Goal: Information Seeking & Learning: Find specific fact

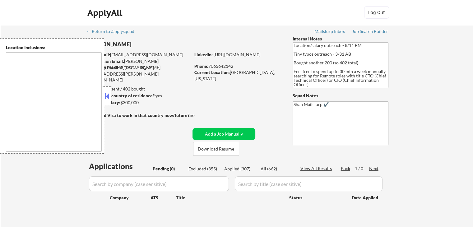
click at [109, 96] on button at bounding box center [107, 95] width 7 height 9
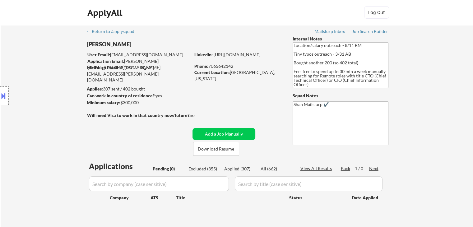
click at [55, 105] on div "Location Inclusions:" at bounding box center [55, 95] width 111 height 115
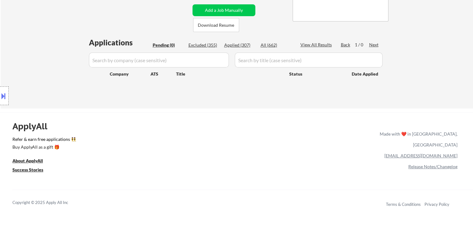
scroll to position [124, 0]
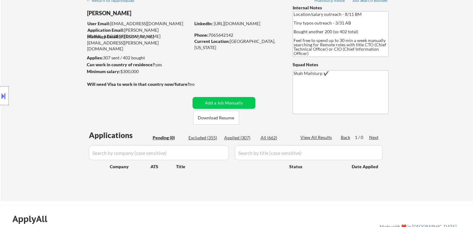
click at [9, 89] on div "Location Inclusions:" at bounding box center [55, 95] width 111 height 115
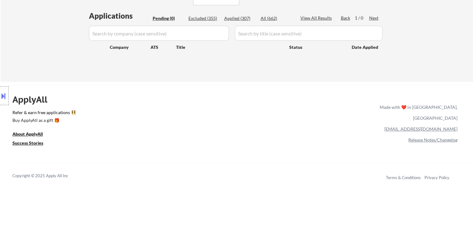
scroll to position [156, 0]
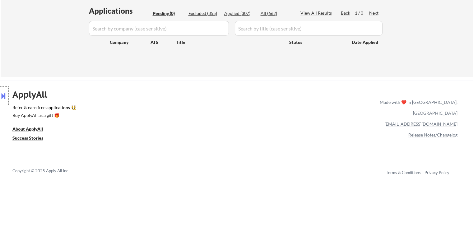
click at [3, 95] on button at bounding box center [3, 96] width 7 height 10
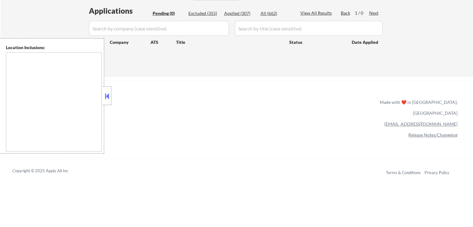
click at [110, 99] on button at bounding box center [107, 95] width 7 height 9
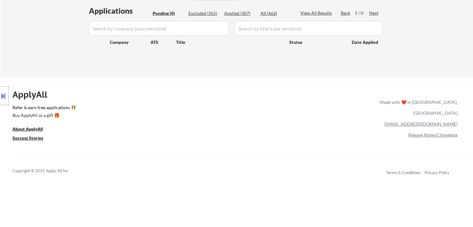
click at [42, 63] on div "Location Inclusions:" at bounding box center [55, 95] width 111 height 115
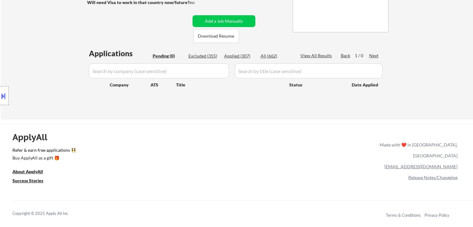
scroll to position [62, 0]
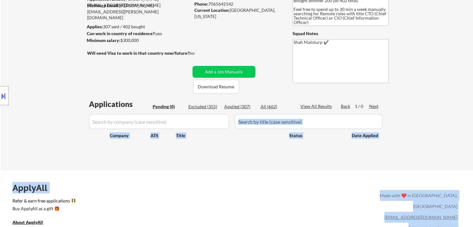
drag, startPoint x: 128, startPoint y: 108, endPoint x: 353, endPoint y: 113, distance: 225.2
click at [353, 113] on body "← Return to /applysquad Mailslurp Inbox Job Search Builder [PERSON_NAME] User E…" at bounding box center [236, 51] width 473 height 227
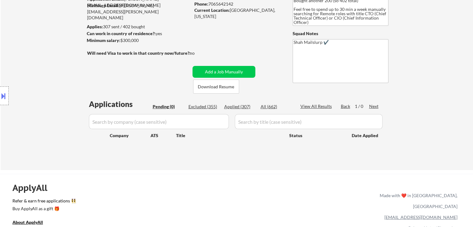
drag, startPoint x: 413, startPoint y: 105, endPoint x: 392, endPoint y: 107, distance: 21.5
click at [411, 105] on div "← Return to /applysquad Mailslurp Inbox Job Search Builder [PERSON_NAME] User E…" at bounding box center [237, 66] width 472 height 207
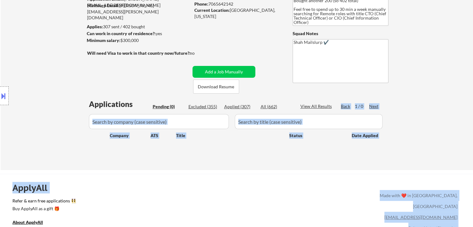
drag, startPoint x: 383, startPoint y: 107, endPoint x: 71, endPoint y: 98, distance: 312.1
click at [71, 98] on body "← Return to /applysquad Mailslurp Inbox Job Search Builder [PERSON_NAME] User E…" at bounding box center [236, 51] width 473 height 227
drag, startPoint x: 73, startPoint y: 99, endPoint x: 78, endPoint y: 102, distance: 5.6
click at [73, 99] on div "Location Inclusions:" at bounding box center [55, 95] width 111 height 115
drag, startPoint x: 80, startPoint y: 102, endPoint x: 123, endPoint y: 102, distance: 43.2
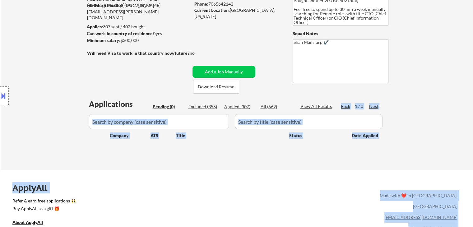
click at [80, 102] on div "Location Inclusions:" at bounding box center [55, 95] width 111 height 115
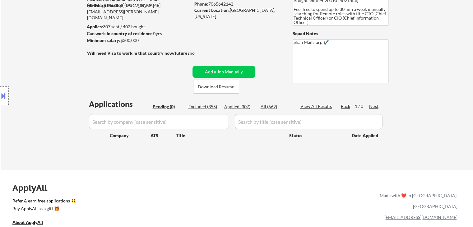
click at [406, 104] on div "← Return to /applysquad Mailslurp Inbox Job Search Builder [PERSON_NAME] User E…" at bounding box center [237, 66] width 472 height 207
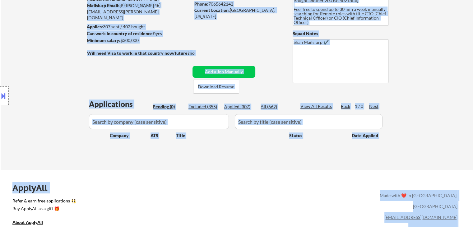
drag, startPoint x: 472, startPoint y: 81, endPoint x: 477, endPoint y: 58, distance: 22.7
click at [473, 58] on html "← Return to /applysquad Mailslurp Inbox Job Search Builder [PERSON_NAME] User E…" at bounding box center [236, 51] width 473 height 227
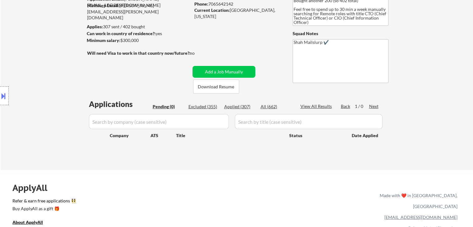
click at [427, 61] on div "← Return to /applysquad Mailslurp Inbox Job Search Builder [PERSON_NAME] User E…" at bounding box center [237, 66] width 472 height 207
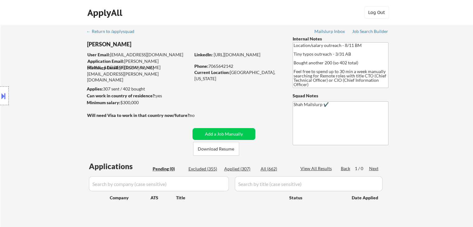
drag, startPoint x: 168, startPoint y: 95, endPoint x: 92, endPoint y: 92, distance: 75.9
click at [92, 94] on body "← Return to /applysquad Mailslurp Inbox Job Search Builder [PERSON_NAME] User E…" at bounding box center [236, 113] width 473 height 227
click at [89, 92] on div "Location Inclusions:" at bounding box center [55, 95] width 111 height 115
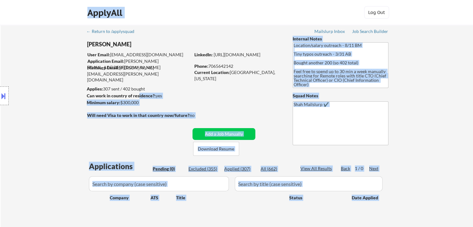
drag, startPoint x: 81, startPoint y: 87, endPoint x: 143, endPoint y: 95, distance: 62.6
click at [137, 93] on body "← Return to /applysquad Mailslurp Inbox Job Search Builder [PERSON_NAME] User E…" at bounding box center [236, 113] width 473 height 227
click at [169, 95] on div "Can work in country of residence?: yes" at bounding box center [138, 96] width 102 height 6
click at [150, 94] on strong "Can work in country of residence?:" at bounding box center [121, 95] width 69 height 5
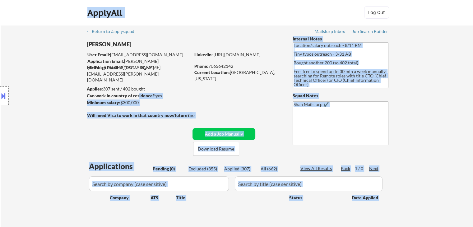
drag, startPoint x: 132, startPoint y: 97, endPoint x: 166, endPoint y: 95, distance: 33.9
click at [166, 95] on div "Can work in country of residence?: yes" at bounding box center [138, 96] width 102 height 6
drag, startPoint x: 165, startPoint y: 95, endPoint x: 88, endPoint y: 94, distance: 77.5
click at [88, 94] on body "← Return to /applysquad Mailslurp Inbox Job Search Builder [PERSON_NAME] User E…" at bounding box center [236, 113] width 473 height 227
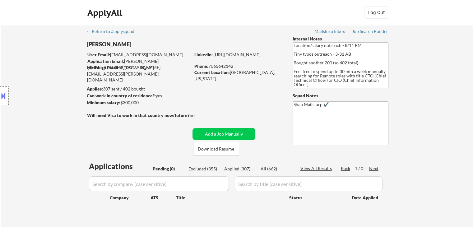
click at [185, 85] on div "← Return to /applysquad Mailslurp Inbox Job Search Builder [PERSON_NAME] User E…" at bounding box center [237, 126] width 310 height 202
drag, startPoint x: 270, startPoint y: 72, endPoint x: 239, endPoint y: 76, distance: 31.1
click at [241, 74] on div "Current Location: [GEOGRAPHIC_DATA], [US_STATE]" at bounding box center [238, 75] width 88 height 12
click at [237, 93] on div "← Return to /applysquad Mailslurp Inbox Job Search Builder [PERSON_NAME] User E…" at bounding box center [237, 126] width 310 height 202
click at [59, 56] on div "Location Inclusions:" at bounding box center [55, 95] width 111 height 115
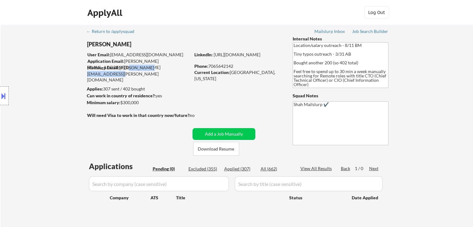
drag, startPoint x: 159, startPoint y: 68, endPoint x: 124, endPoint y: 67, distance: 34.8
click at [124, 67] on div "Mailslurp Email: [PERSON_NAME][EMAIL_ADDRESS][PERSON_NAME][DOMAIN_NAME]" at bounding box center [138, 74] width 103 height 18
click at [158, 82] on div "← Return to /applysquad Mailslurp Inbox Job Search Builder [PERSON_NAME] User E…" at bounding box center [237, 126] width 310 height 202
drag, startPoint x: 171, startPoint y: 95, endPoint x: 104, endPoint y: 97, distance: 66.9
click at [104, 97] on body "← Return to /applysquad Mailslurp Inbox Job Search Builder [PERSON_NAME] User E…" at bounding box center [236, 113] width 473 height 227
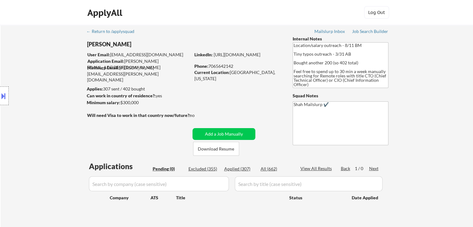
click at [66, 91] on div "Location Inclusions:" at bounding box center [55, 95] width 111 height 115
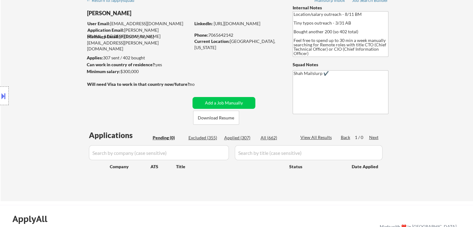
drag, startPoint x: 55, startPoint y: 85, endPoint x: 112, endPoint y: 119, distance: 67.3
click at [55, 84] on div "Location Inclusions:" at bounding box center [55, 95] width 111 height 115
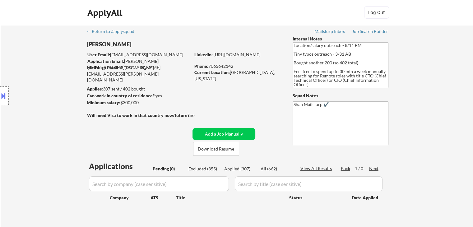
drag, startPoint x: 137, startPoint y: 102, endPoint x: 79, endPoint y: 87, distance: 59.4
click at [80, 87] on body "← Return to /applysquad Mailslurp Inbox Job Search Builder [PERSON_NAME] User E…" at bounding box center [236, 113] width 473 height 227
click at [78, 87] on div "Location Inclusions:" at bounding box center [55, 95] width 111 height 115
drag, startPoint x: 124, startPoint y: 99, endPoint x: 105, endPoint y: 89, distance: 21.6
click at [105, 89] on body "← Return to /applysquad Mailslurp Inbox Job Search Builder [PERSON_NAME] User E…" at bounding box center [236, 113] width 473 height 227
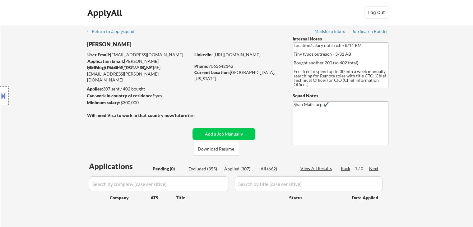
click at [71, 92] on div "Location Inclusions:" at bounding box center [55, 95] width 111 height 115
click at [450, 117] on div "← Return to /applysquad Mailslurp Inbox Job Search Builder [PERSON_NAME] User E…" at bounding box center [237, 128] width 472 height 207
drag, startPoint x: 313, startPoint y: 84, endPoint x: 284, endPoint y: 70, distance: 32.8
click at [284, 70] on div "← Return to /applysquad Mailslurp Inbox Job Search Builder [PERSON_NAME] User E…" at bounding box center [237, 126] width 310 height 202
drag, startPoint x: 271, startPoint y: 72, endPoint x: 230, endPoint y: 74, distance: 41.7
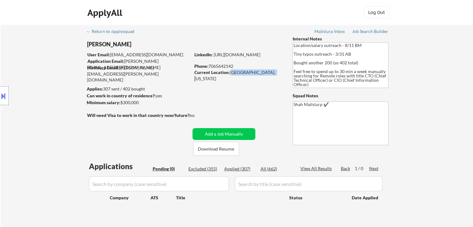
click at [230, 74] on div "Current Location: [GEOGRAPHIC_DATA], [US_STATE]" at bounding box center [238, 75] width 88 height 12
click at [230, 84] on div "← Return to /applysquad Mailslurp Inbox Job Search Builder [PERSON_NAME] User E…" at bounding box center [237, 126] width 310 height 202
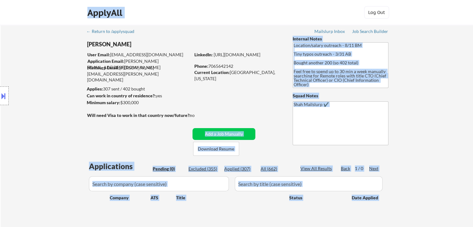
drag, startPoint x: 194, startPoint y: 116, endPoint x: 79, endPoint y: 119, distance: 115.4
click at [79, 119] on body "← Return to /applysquad Mailslurp Inbox Job Search Builder [PERSON_NAME] User E…" at bounding box center [236, 113] width 473 height 227
click at [79, 119] on div "Location Inclusions:" at bounding box center [55, 95] width 111 height 115
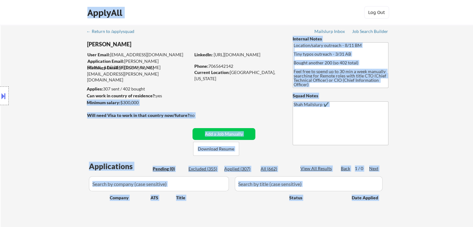
drag, startPoint x: 160, startPoint y: 96, endPoint x: 97, endPoint y: 92, distance: 63.6
click at [101, 92] on body "← Return to /applysquad Mailslurp Inbox Job Search Builder [PERSON_NAME] User E…" at bounding box center [236, 113] width 473 height 227
click at [83, 91] on div "Location Inclusions:" at bounding box center [55, 95] width 111 height 115
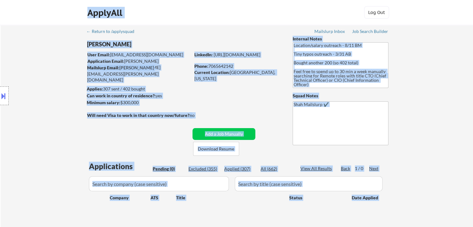
drag, startPoint x: 86, startPoint y: 89, endPoint x: 121, endPoint y: 84, distance: 35.5
click at [121, 84] on body "← Return to /applysquad Mailslurp Inbox Job Search Builder [PERSON_NAME] User E…" at bounding box center [236, 113] width 473 height 227
click at [175, 89] on div "Applies: 307 sent / 402 bought" at bounding box center [139, 89] width 104 height 6
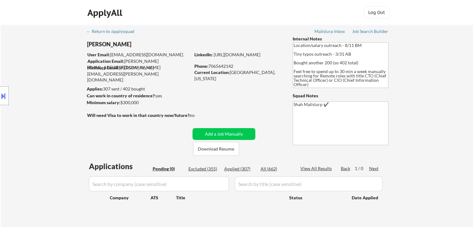
click at [157, 51] on div "[PERSON_NAME]" at bounding box center [151, 45] width 128 height 11
click at [63, 91] on div "Location Inclusions:" at bounding box center [55, 95] width 111 height 115
click at [65, 91] on div "Location Inclusions:" at bounding box center [55, 95] width 111 height 115
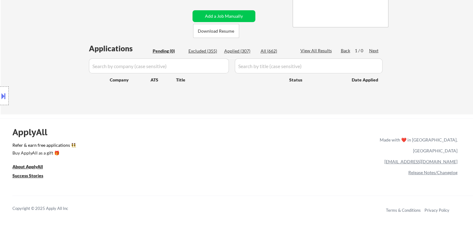
scroll to position [124, 0]
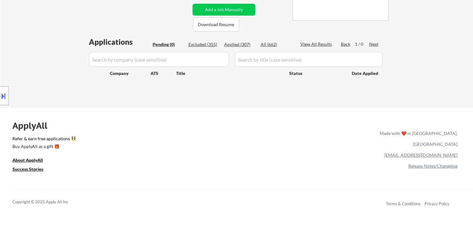
drag, startPoint x: 134, startPoint y: 110, endPoint x: 69, endPoint y: 94, distance: 67.4
click at [132, 110] on div "← Return to /applysquad Mailslurp Inbox Job Search Builder [PERSON_NAME] User E…" at bounding box center [236, 151] width 473 height 551
click at [57, 65] on div "Location Inclusions:" at bounding box center [55, 95] width 111 height 115
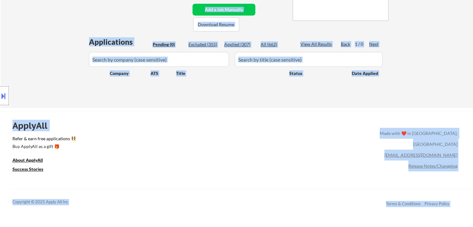
drag, startPoint x: 78, startPoint y: 41, endPoint x: 420, endPoint y: 51, distance: 342.2
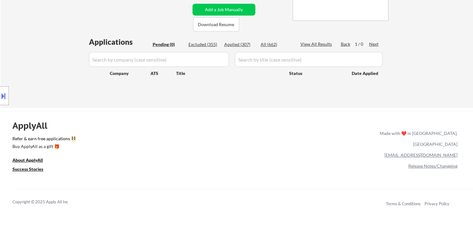
click at [417, 53] on div "← Return to /applysquad Mailslurp Inbox Job Search Builder [PERSON_NAME] User E…" at bounding box center [237, 3] width 472 height 207
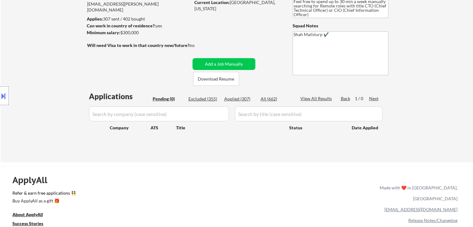
scroll to position [0, 0]
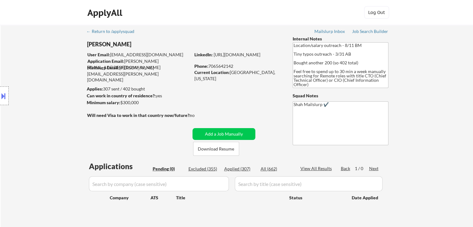
drag, startPoint x: 101, startPoint y: 99, endPoint x: 78, endPoint y: 89, distance: 24.8
click at [78, 89] on body "← Return to /applysquad Mailslurp Inbox Job Search Builder [PERSON_NAME] User E…" at bounding box center [236, 113] width 473 height 227
click at [77, 89] on div "Location Inclusions:" at bounding box center [55, 95] width 111 height 115
drag, startPoint x: 164, startPoint y: 96, endPoint x: 83, endPoint y: 91, distance: 81.7
click at [83, 91] on body "← Return to /applysquad Mailslurp Inbox Job Search Builder [PERSON_NAME] User E…" at bounding box center [236, 113] width 473 height 227
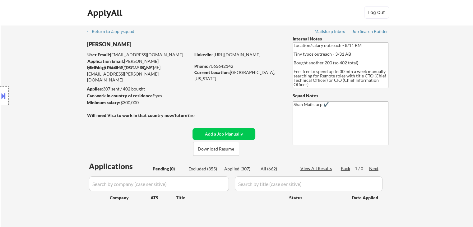
drag, startPoint x: 183, startPoint y: 101, endPoint x: 179, endPoint y: 102, distance: 4.5
click at [183, 101] on div "Minimum salary: $300,000" at bounding box center [139, 103] width 104 height 6
click at [276, 74] on div "Current Location: [GEOGRAPHIC_DATA], [US_STATE]" at bounding box center [238, 75] width 88 height 12
drag, startPoint x: 132, startPoint y: 102, endPoint x: 113, endPoint y: 85, distance: 26.0
click at [112, 86] on div "← Return to /applysquad Mailslurp Inbox Job Search Builder [PERSON_NAME] User E…" at bounding box center [237, 126] width 310 height 202
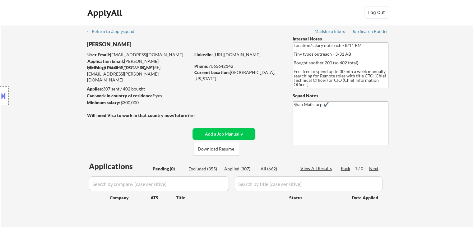
click at [104, 86] on div "Location Inclusions:" at bounding box center [55, 95] width 111 height 115
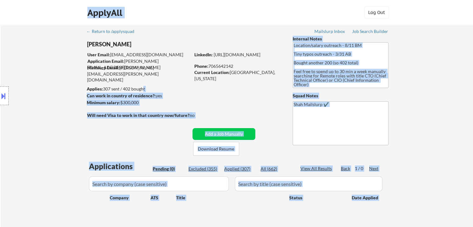
drag, startPoint x: 104, startPoint y: 87, endPoint x: 141, endPoint y: 91, distance: 37.3
click at [141, 91] on body "← Return to /applysquad Mailslurp Inbox Job Search Builder [PERSON_NAME] User E…" at bounding box center [236, 113] width 473 height 227
click at [170, 94] on div "Can work in country of residence?: yes" at bounding box center [138, 96] width 102 height 6
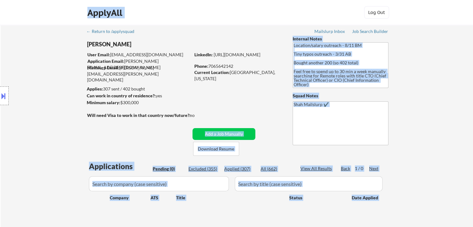
drag, startPoint x: 196, startPoint y: 113, endPoint x: 81, endPoint y: 117, distance: 114.8
click at [89, 114] on body "← Return to /applysquad Mailslurp Inbox Job Search Builder [PERSON_NAME] User E…" at bounding box center [236, 113] width 473 height 227
click at [73, 120] on div "Location Inclusions:" at bounding box center [55, 95] width 111 height 115
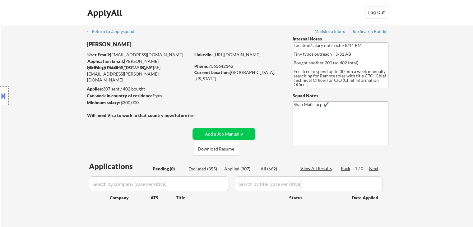
click at [414, 115] on div "← Return to /applysquad Mailslurp Inbox Job Search Builder [PERSON_NAME] User E…" at bounding box center [237, 128] width 472 height 207
click at [71, 101] on div "Location Inclusions:" at bounding box center [55, 95] width 111 height 115
drag, startPoint x: 127, startPoint y: 102, endPoint x: 112, endPoint y: 102, distance: 15.2
click at [112, 102] on div "Minimum salary: $300,000" at bounding box center [139, 103] width 104 height 6
click at [59, 104] on div "Location Inclusions:" at bounding box center [55, 95] width 111 height 115
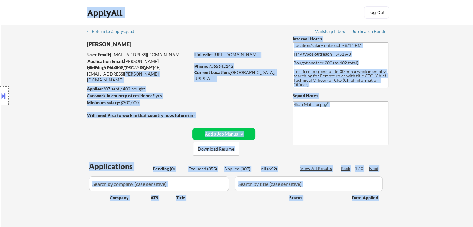
drag, startPoint x: 179, startPoint y: 70, endPoint x: 80, endPoint y: 64, distance: 99.1
click at [80, 64] on body "← Return to /applysquad Mailslurp Inbox Job Search Builder [PERSON_NAME] User E…" at bounding box center [236, 113] width 473 height 227
click at [81, 67] on div "Location Inclusions:" at bounding box center [55, 95] width 111 height 115
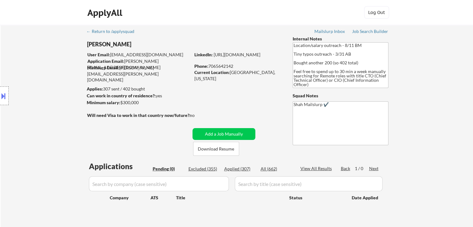
click at [416, 90] on div "← Return to /applysquad Mailslurp Inbox Job Search Builder [PERSON_NAME] User E…" at bounding box center [237, 128] width 472 height 207
click at [60, 88] on div "Location Inclusions:" at bounding box center [55, 95] width 111 height 115
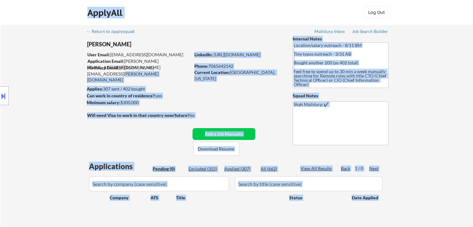
drag, startPoint x: 179, startPoint y: 68, endPoint x: 80, endPoint y: 66, distance: 99.3
click at [87, 57] on body "← Return to /applysquad Mailslurp Inbox Job Search Builder [PERSON_NAME] User E…" at bounding box center [236, 113] width 473 height 227
click at [76, 69] on div "Location Inclusions:" at bounding box center [55, 95] width 111 height 115
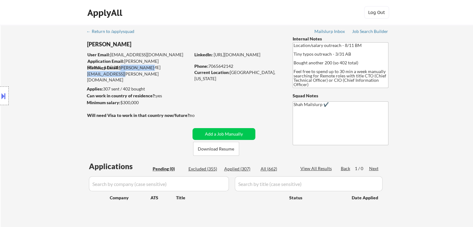
drag, startPoint x: 180, startPoint y: 67, endPoint x: 119, endPoint y: 65, distance: 61.0
click at [119, 65] on div "Mailslurp Email: [PERSON_NAME][EMAIL_ADDRESS][PERSON_NAME][DOMAIN_NAME]" at bounding box center [138, 74] width 103 height 18
click at [71, 74] on div "Location Inclusions:" at bounding box center [55, 95] width 111 height 115
drag, startPoint x: 146, startPoint y: 104, endPoint x: 91, endPoint y: 90, distance: 56.6
click at [91, 90] on body "← Return to /applysquad Mailslurp Inbox Job Search Builder [PERSON_NAME] User E…" at bounding box center [236, 113] width 473 height 227
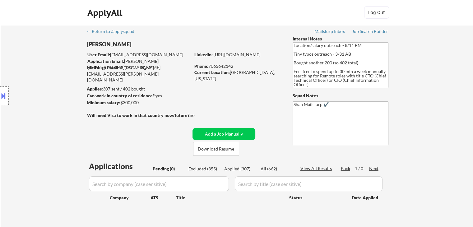
click at [91, 90] on div "Location Inclusions:" at bounding box center [55, 95] width 111 height 115
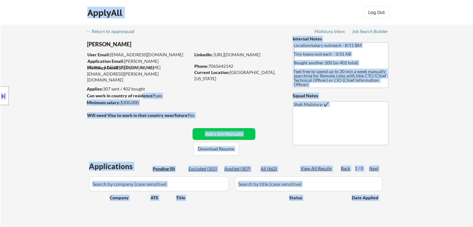
drag, startPoint x: 91, startPoint y: 89, endPoint x: 142, endPoint y: 99, distance: 51.4
click at [142, 99] on body "← Return to /applysquad Mailslurp Inbox Job Search Builder [PERSON_NAME] User E…" at bounding box center [236, 113] width 473 height 227
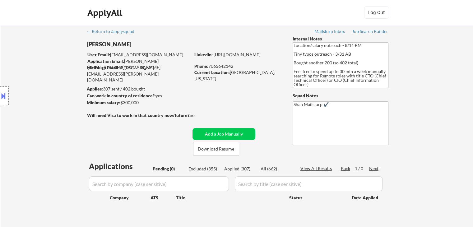
click at [205, 101] on div "← Return to /applysquad Mailslurp Inbox Job Search Builder [PERSON_NAME] User E…" at bounding box center [237, 126] width 310 height 202
click at [451, 84] on div "← Return to /applysquad Mailslurp Inbox Job Search Builder [PERSON_NAME] User E…" at bounding box center [237, 128] width 472 height 207
click at [414, 109] on div "← Return to /applysquad Mailslurp Inbox Job Search Builder [PERSON_NAME] User E…" at bounding box center [237, 128] width 472 height 207
click at [57, 96] on div "Location Inclusions:" at bounding box center [55, 95] width 111 height 115
click at [70, 144] on div "Location Inclusions:" at bounding box center [55, 95] width 111 height 115
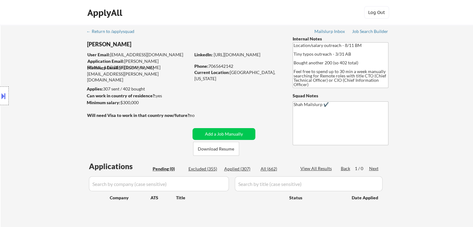
click at [420, 99] on div "← Return to /applysquad Mailslurp Inbox Job Search Builder [PERSON_NAME] User E…" at bounding box center [237, 128] width 472 height 207
drag, startPoint x: 305, startPoint y: 83, endPoint x: 294, endPoint y: 71, distance: 16.5
click at [294, 71] on textarea "Location/salary outreach - 8/11 BM Tiny typos outreach - 3/31 AB Bought another…" at bounding box center [341, 65] width 96 height 46
click at [420, 100] on div "← Return to /applysquad Mailslurp Inbox Job Search Builder [PERSON_NAME] User E…" at bounding box center [237, 128] width 472 height 207
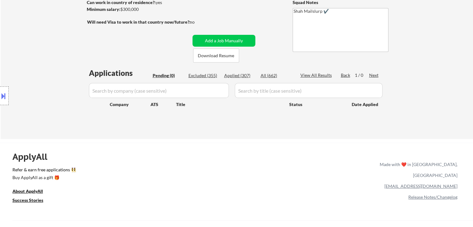
drag, startPoint x: 42, startPoint y: 107, endPoint x: 64, endPoint y: 111, distance: 22.2
click at [43, 107] on div "Location Inclusions:" at bounding box center [55, 95] width 111 height 115
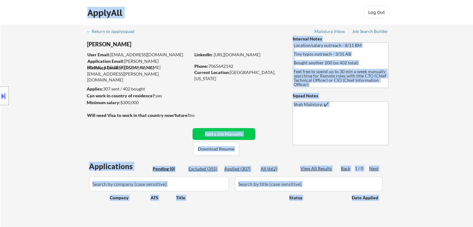
drag, startPoint x: 197, startPoint y: 115, endPoint x: 91, endPoint y: 117, distance: 105.2
click at [91, 117] on body "← Return to /applysquad Mailslurp Inbox Job Search Builder [PERSON_NAME] User E…" at bounding box center [236, 113] width 473 height 227
click at [79, 119] on div "Location Inclusions:" at bounding box center [55, 95] width 111 height 115
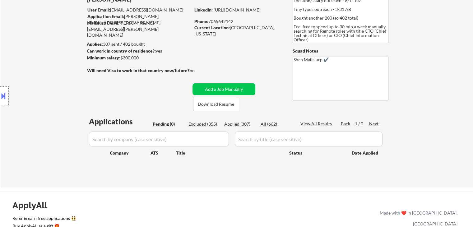
scroll to position [62, 0]
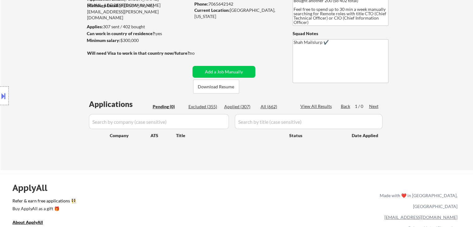
click at [23, 49] on div "Location Inclusions:" at bounding box center [55, 95] width 111 height 115
drag, startPoint x: 194, startPoint y: 52, endPoint x: 130, endPoint y: 53, distance: 63.8
click at [130, 53] on div "Will need Visa to work in that country now/future?: no" at bounding box center [147, 53] width 120 height 7
click at [123, 62] on div "← Return to /applysquad Mailslurp Inbox Job Search Builder [PERSON_NAME] User E…" at bounding box center [237, 64] width 310 height 202
drag, startPoint x: 179, startPoint y: 57, endPoint x: 144, endPoint y: 56, distance: 35.2
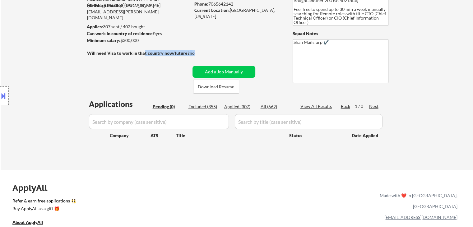
click at [144, 56] on div "Will need Visa to work in that country now/future?: no" at bounding box center [147, 53] width 120 height 7
click at [138, 59] on div "← Return to /applysquad Mailslurp Inbox Job Search Builder [PERSON_NAME] User E…" at bounding box center [237, 64] width 310 height 202
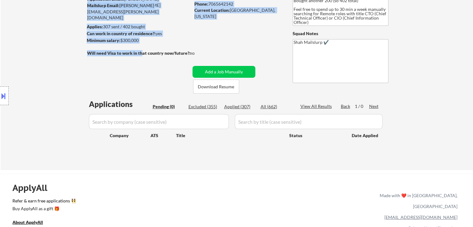
drag, startPoint x: 141, startPoint y: 52, endPoint x: 197, endPoint y: 60, distance: 56.6
click at [197, 60] on div "← Return to /applysquad Mailslurp Inbox Job Search Builder [PERSON_NAME] User E…" at bounding box center [237, 64] width 310 height 202
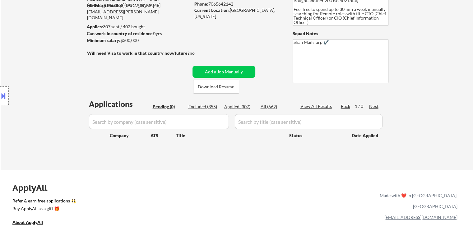
click at [193, 54] on div "no" at bounding box center [199, 53] width 18 height 6
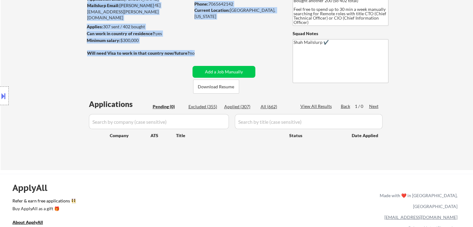
drag, startPoint x: 195, startPoint y: 53, endPoint x: 104, endPoint y: 48, distance: 91.0
click at [109, 48] on body "← Return to /applysquad Mailslurp Inbox Job Search Builder [PERSON_NAME] User E…" at bounding box center [236, 51] width 473 height 227
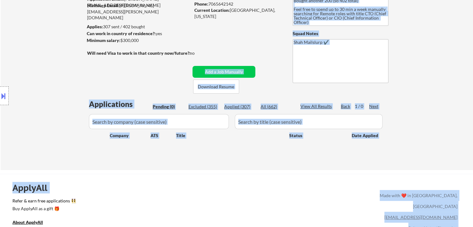
click at [96, 55] on div "Location Inclusions:" at bounding box center [55, 95] width 111 height 115
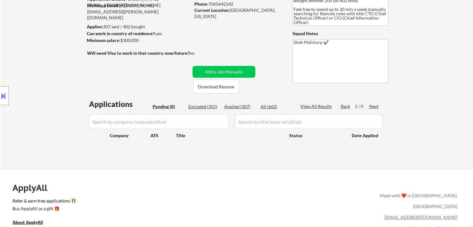
scroll to position [31, 0]
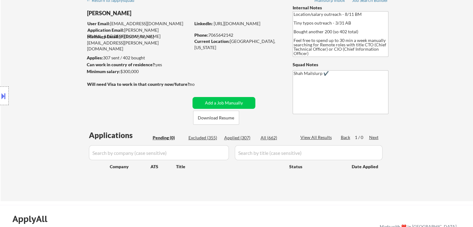
click at [244, 70] on div "← Return to /applysquad Mailslurp Inbox Job Search Builder [PERSON_NAME] User E…" at bounding box center [237, 95] width 310 height 202
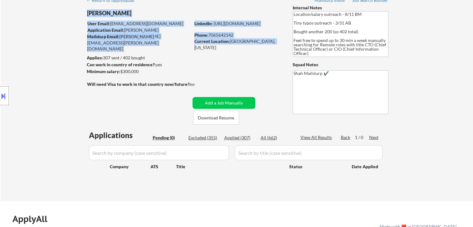
drag, startPoint x: 270, startPoint y: 44, endPoint x: 246, endPoint y: 49, distance: 24.5
click at [246, 49] on div "← Return to /applysquad Mailslurp Inbox Job Search Builder [PERSON_NAME] User E…" at bounding box center [237, 95] width 310 height 202
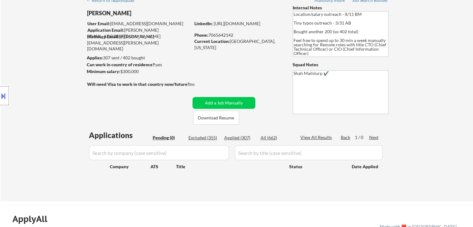
click at [245, 55] on div "← Return to /applysquad Mailslurp Inbox Job Search Builder [PERSON_NAME] User E…" at bounding box center [237, 95] width 310 height 202
click at [444, 110] on div "← Return to /applysquad Mailslurp Inbox Job Search Builder [PERSON_NAME] User E…" at bounding box center [237, 97] width 472 height 207
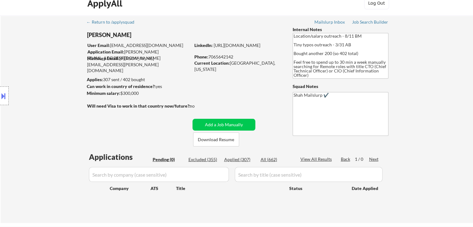
scroll to position [0, 0]
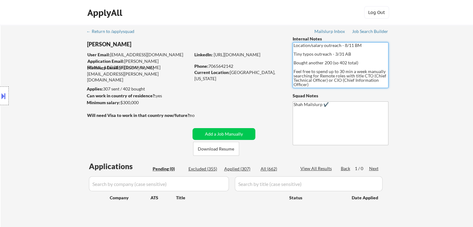
drag, startPoint x: 309, startPoint y: 84, endPoint x: 288, endPoint y: 66, distance: 28.0
click at [288, 66] on div "← Return to /applysquad Mailslurp Inbox Job Search Builder [PERSON_NAME] User E…" at bounding box center [237, 126] width 310 height 202
click at [238, 101] on div "← Return to /applysquad Mailslurp Inbox Job Search Builder [PERSON_NAME] User E…" at bounding box center [237, 126] width 310 height 202
click at [82, 121] on div "Location Inclusions:" at bounding box center [55, 95] width 111 height 115
drag, startPoint x: 142, startPoint y: 102, endPoint x: 89, endPoint y: 98, distance: 53.0
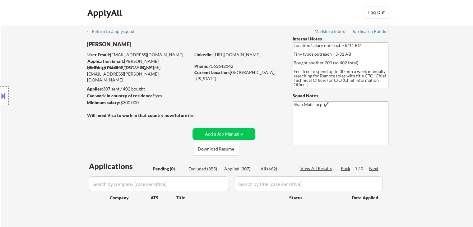
click at [89, 98] on body "← Return to /applysquad Mailslurp Inbox Job Search Builder [PERSON_NAME] User E…" at bounding box center [236, 113] width 473 height 227
click at [83, 99] on div "Location Inclusions:" at bounding box center [55, 95] width 111 height 115
click at [218, 104] on div "← Return to /applysquad Mailslurp Inbox Job Search Builder [PERSON_NAME] User E…" at bounding box center [237, 126] width 310 height 202
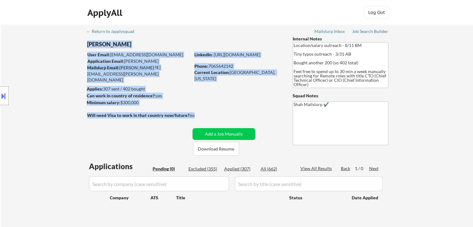
drag, startPoint x: 195, startPoint y: 115, endPoint x: 156, endPoint y: 121, distance: 39.9
click at [156, 121] on div "← Return to /applysquad Mailslurp Inbox Job Search Builder [PERSON_NAME] User E…" at bounding box center [237, 126] width 310 height 202
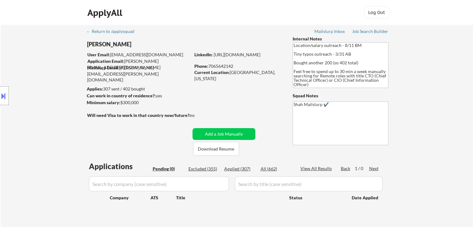
click at [211, 112] on div "← Return to /applysquad Mailslurp Inbox Job Search Builder [PERSON_NAME] User E…" at bounding box center [237, 126] width 310 height 202
drag, startPoint x: 176, startPoint y: 116, endPoint x: 137, endPoint y: 116, distance: 39.2
click at [137, 116] on div "Will need Visa to work in that country now/future?: no" at bounding box center [147, 115] width 120 height 7
click at [118, 134] on div "← Return to /applysquad Mailslurp Inbox Job Search Builder [PERSON_NAME] User E…" at bounding box center [237, 126] width 310 height 202
click at [205, 112] on div "no" at bounding box center [199, 115] width 18 height 6
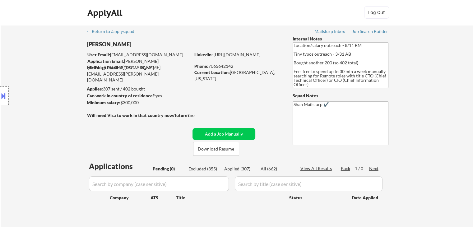
drag, startPoint x: 411, startPoint y: 147, endPoint x: 410, endPoint y: 142, distance: 5.1
click at [412, 147] on div "← Return to /applysquad Mailslurp Inbox Job Search Builder [PERSON_NAME] User E…" at bounding box center [237, 128] width 472 height 207
